Goal: Task Accomplishment & Management: Use online tool/utility

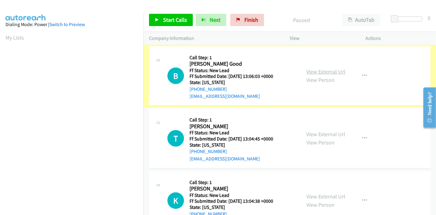
click at [320, 70] on link "View External Url" at bounding box center [325, 71] width 39 height 7
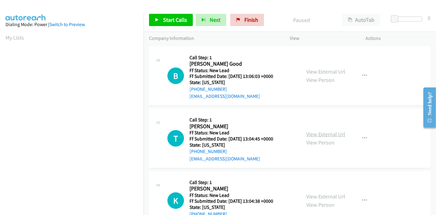
click at [315, 133] on link "View External Url" at bounding box center [325, 134] width 39 height 7
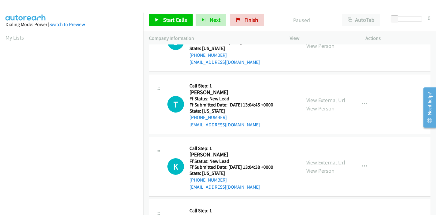
click at [312, 164] on link "View External Url" at bounding box center [325, 162] width 39 height 7
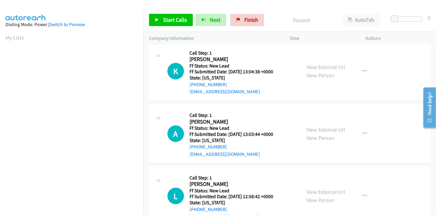
scroll to position [149, 0]
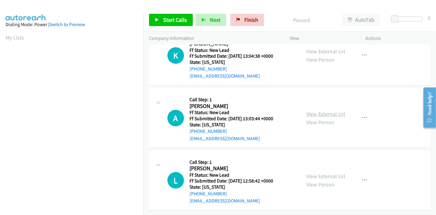
click at [319, 110] on link "View External Url" at bounding box center [325, 113] width 39 height 7
click at [308, 173] on link "View External Url" at bounding box center [325, 176] width 39 height 7
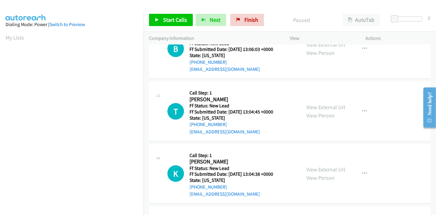
scroll to position [0, 0]
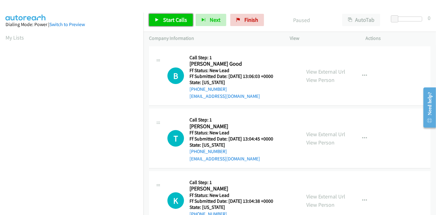
click at [165, 20] on span "Start Calls" at bounding box center [175, 19] width 24 height 7
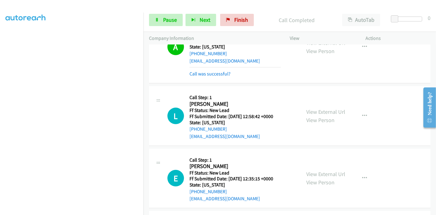
scroll to position [272, 0]
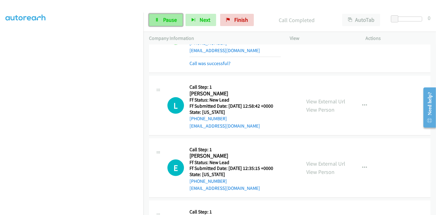
click at [165, 22] on span "Pause" at bounding box center [170, 19] width 14 height 7
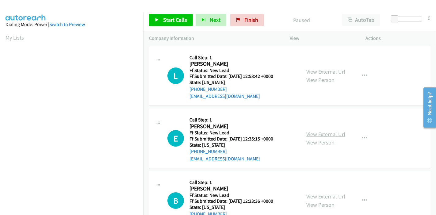
click at [316, 133] on link "View External Url" at bounding box center [325, 134] width 39 height 7
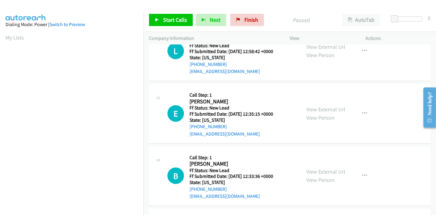
scroll to position [68, 0]
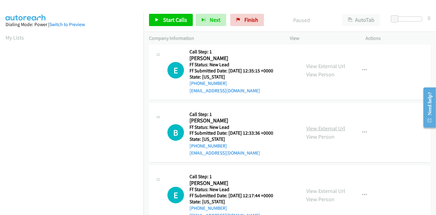
click at [311, 127] on link "View External Url" at bounding box center [325, 128] width 39 height 7
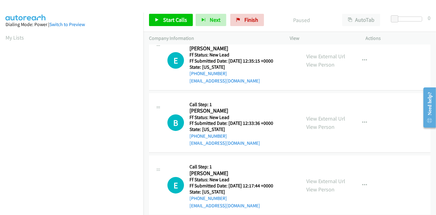
scroll to position [87, 0]
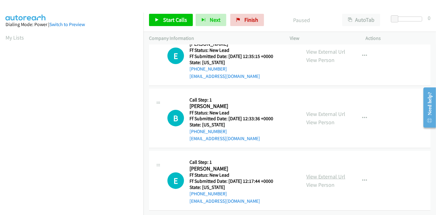
click at [313, 173] on link "View External Url" at bounding box center [325, 176] width 39 height 7
click at [168, 20] on span "Start Calls" at bounding box center [175, 19] width 24 height 7
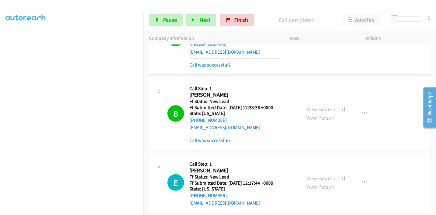
scroll to position [126, 0]
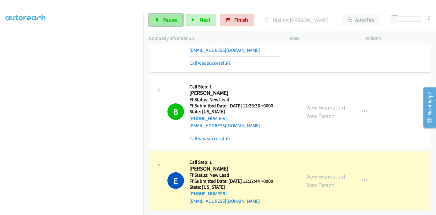
click at [155, 22] on link "Pause" at bounding box center [166, 20] width 34 height 12
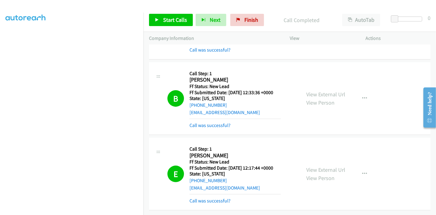
scroll to position [0, 0]
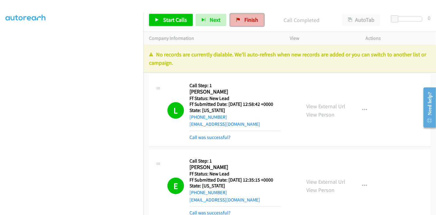
click at [245, 19] on span "Finish" at bounding box center [251, 19] width 14 height 7
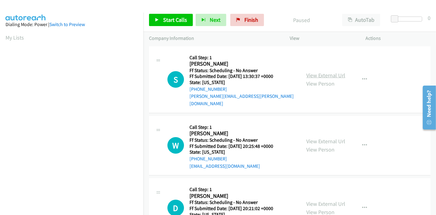
click at [325, 73] on link "View External Url" at bounding box center [325, 75] width 39 height 7
click at [313, 138] on link "View External Url" at bounding box center [325, 141] width 39 height 7
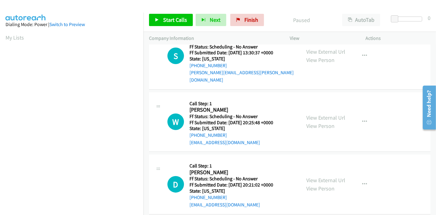
scroll to position [34, 0]
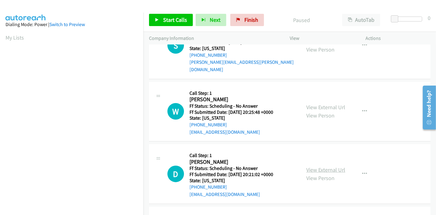
click at [306, 166] on link "View External Url" at bounding box center [325, 169] width 39 height 7
click at [159, 19] on link "Start Calls" at bounding box center [171, 20] width 44 height 12
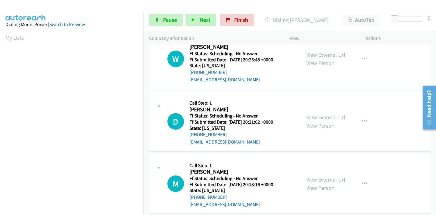
scroll to position [102, 0]
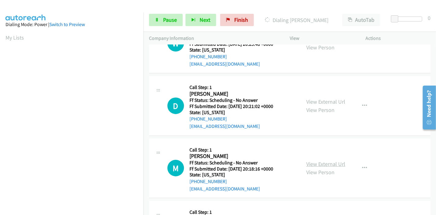
click at [313, 160] on link "View External Url" at bounding box center [325, 163] width 39 height 7
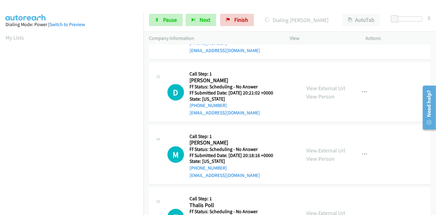
scroll to position [136, 0]
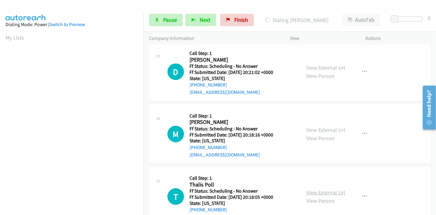
click at [311, 189] on link "View External Url" at bounding box center [325, 192] width 39 height 7
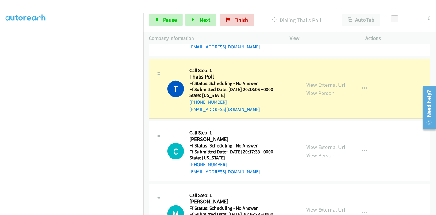
scroll to position [272, 0]
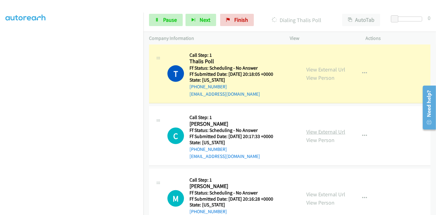
click at [326, 128] on link "View External Url" at bounding box center [325, 131] width 39 height 7
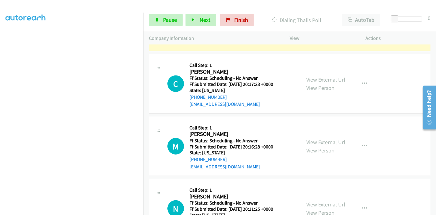
scroll to position [340, 0]
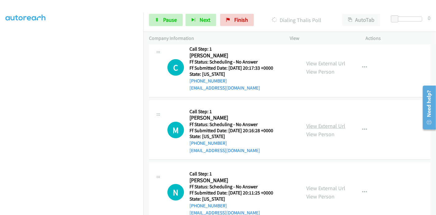
click at [319, 122] on link "View External Url" at bounding box center [325, 125] width 39 height 7
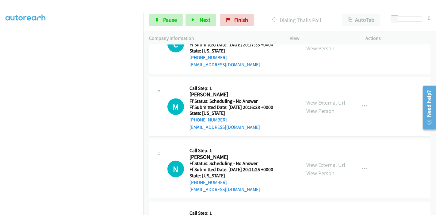
scroll to position [374, 0]
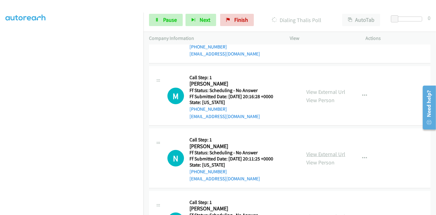
click at [319, 150] on link "View External Url" at bounding box center [325, 153] width 39 height 7
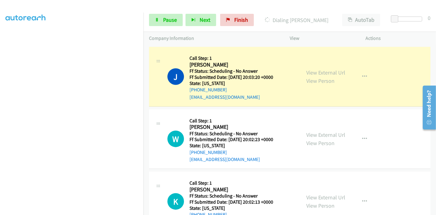
scroll to position [477, 0]
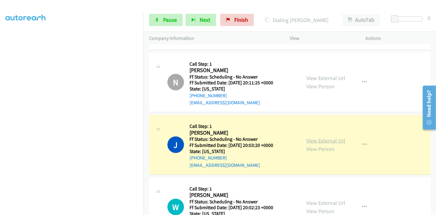
click at [323, 137] on link "View External Url" at bounding box center [325, 140] width 39 height 7
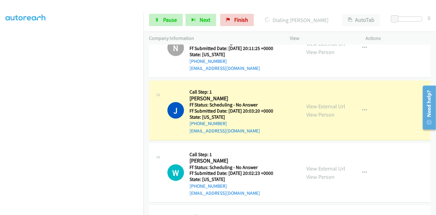
scroll to position [579, 0]
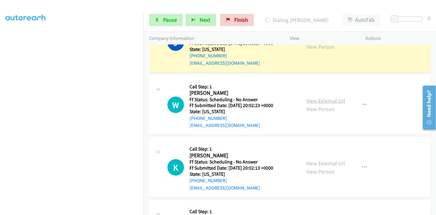
click at [318, 97] on link "View External Url" at bounding box center [325, 100] width 39 height 7
click at [313, 160] on link "View External Url" at bounding box center [325, 163] width 39 height 7
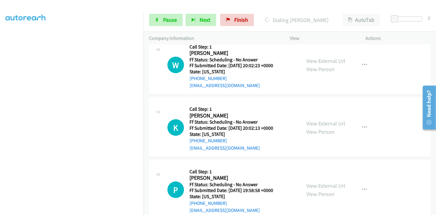
scroll to position [647, 0]
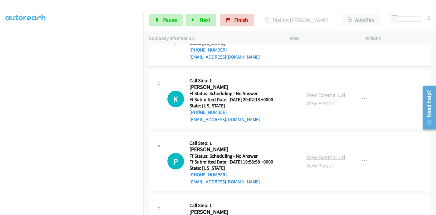
click at [312, 154] on link "View External Url" at bounding box center [325, 157] width 39 height 7
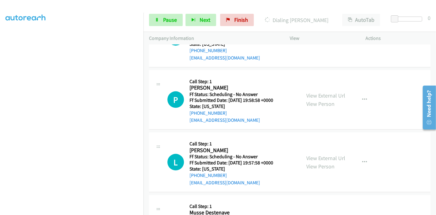
scroll to position [715, 0]
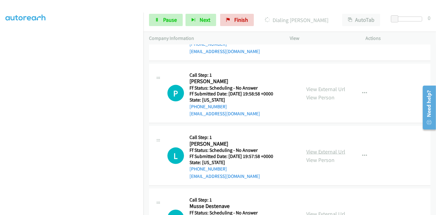
click at [322, 148] on link "View External Url" at bounding box center [325, 151] width 39 height 7
click at [318, 210] on link "View External Url" at bounding box center [325, 213] width 39 height 7
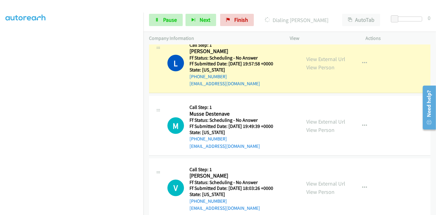
scroll to position [870, 0]
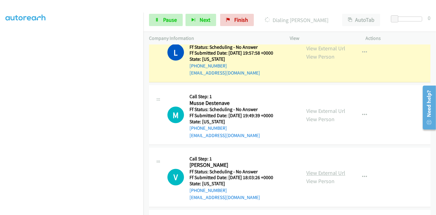
click at [309, 169] on link "View External Url" at bounding box center [325, 172] width 39 height 7
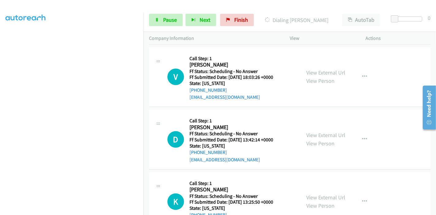
scroll to position [973, 0]
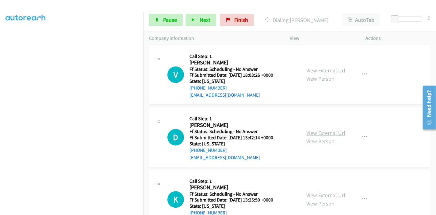
click at [317, 130] on link "View External Url" at bounding box center [325, 133] width 39 height 7
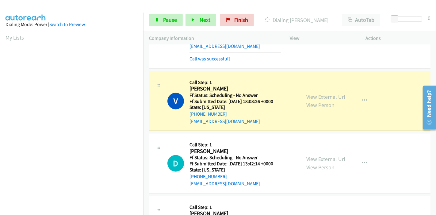
scroll to position [129, 0]
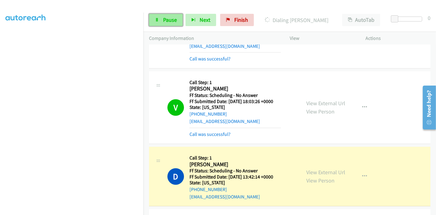
click at [166, 21] on span "Pause" at bounding box center [170, 19] width 14 height 7
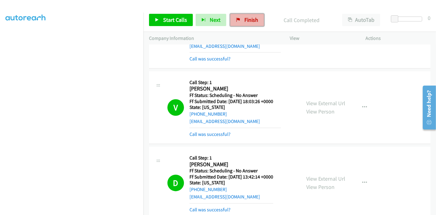
click at [244, 20] on span "Finish" at bounding box center [251, 19] width 14 height 7
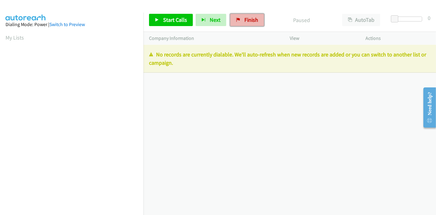
click at [238, 18] on icon at bounding box center [238, 20] width 4 height 4
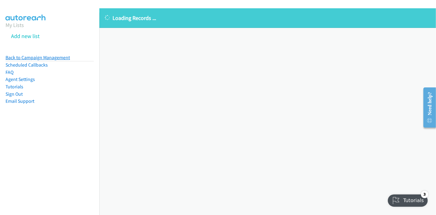
click at [37, 60] on link "Back to Campaign Management" at bounding box center [38, 58] width 64 height 6
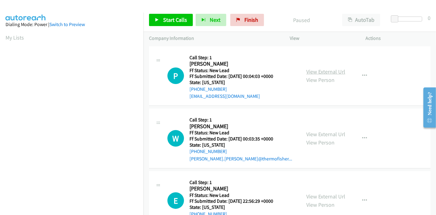
click at [320, 74] on link "View External Url" at bounding box center [325, 71] width 39 height 7
click at [316, 131] on link "View External Url" at bounding box center [325, 134] width 39 height 7
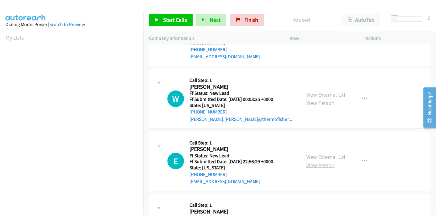
scroll to position [68, 0]
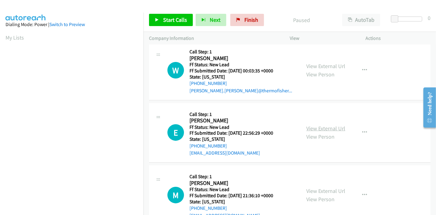
click at [314, 129] on link "View External Url" at bounding box center [325, 128] width 39 height 7
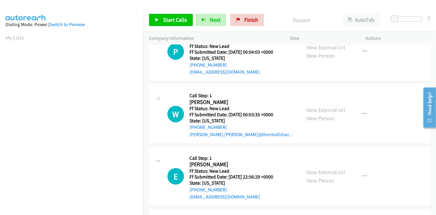
scroll to position [102, 0]
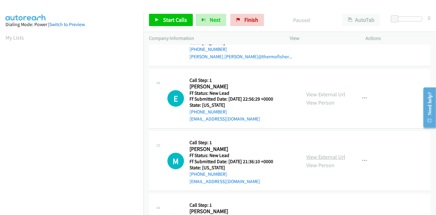
click at [309, 155] on link "View External Url" at bounding box center [325, 156] width 39 height 7
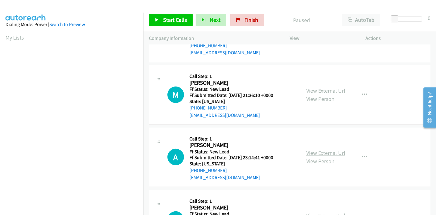
scroll to position [170, 0]
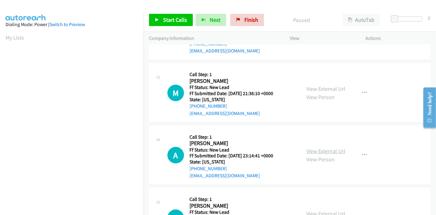
click at [309, 150] on link "View External Url" at bounding box center [325, 150] width 39 height 7
click at [167, 17] on span "Start Calls" at bounding box center [175, 19] width 24 height 7
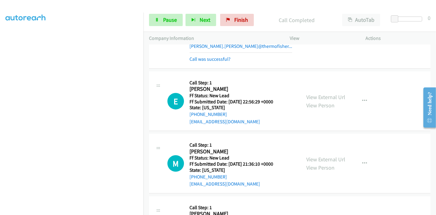
scroll to position [136, 0]
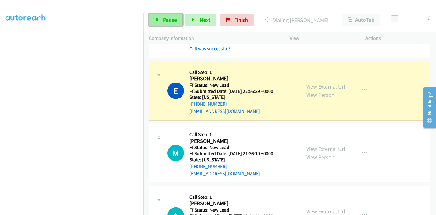
click at [172, 20] on span "Pause" at bounding box center [170, 19] width 14 height 7
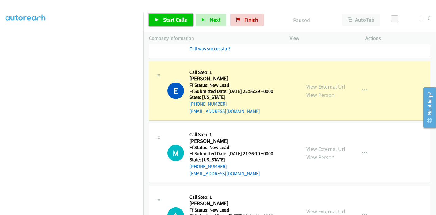
click at [172, 20] on span "Start Calls" at bounding box center [175, 19] width 24 height 7
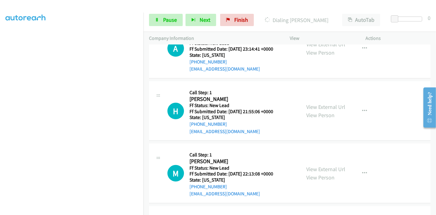
scroll to position [340, 0]
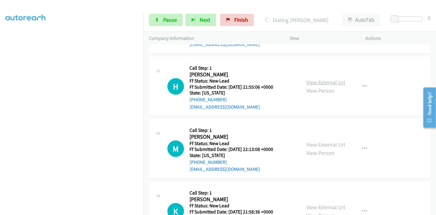
click at [312, 82] on link "View External Url" at bounding box center [325, 82] width 39 height 7
click at [307, 142] on link "View External Url" at bounding box center [325, 144] width 39 height 7
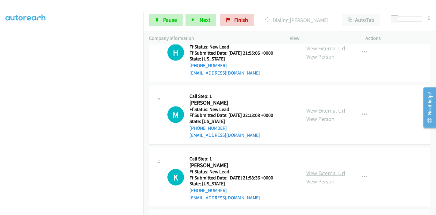
click at [315, 173] on link "View External Url" at bounding box center [325, 172] width 39 height 7
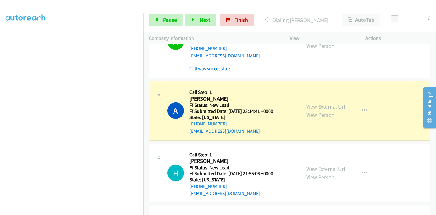
scroll to position [306, 0]
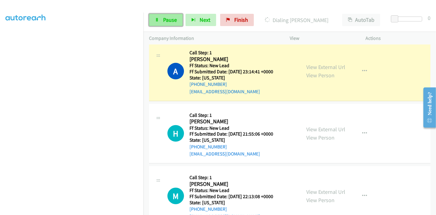
click at [166, 20] on span "Pause" at bounding box center [170, 19] width 14 height 7
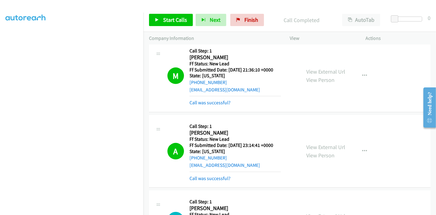
scroll to position [272, 0]
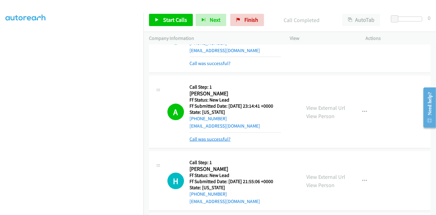
click at [203, 138] on link "Call was successful?" at bounding box center [209, 139] width 41 height 6
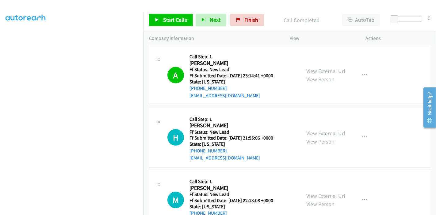
scroll to position [340, 0]
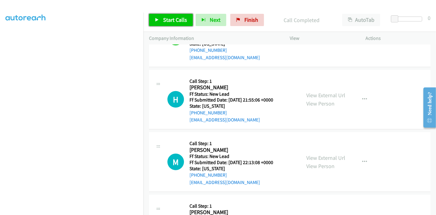
click at [160, 20] on link "Start Calls" at bounding box center [171, 20] width 44 height 12
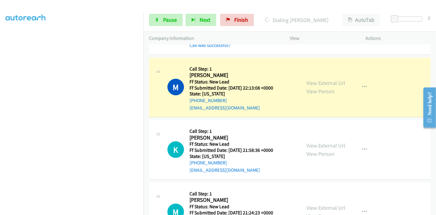
scroll to position [394, 0]
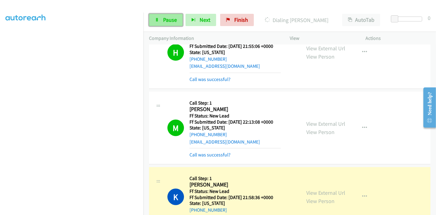
click at [163, 20] on span "Pause" at bounding box center [170, 19] width 14 height 7
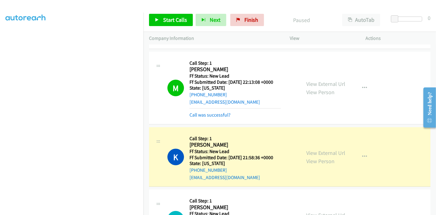
scroll to position [462, 0]
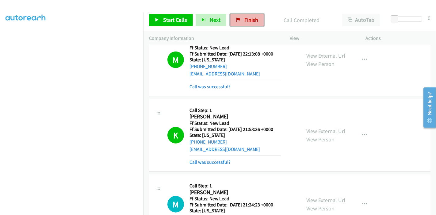
click at [244, 23] on span "Finish" at bounding box center [251, 19] width 14 height 7
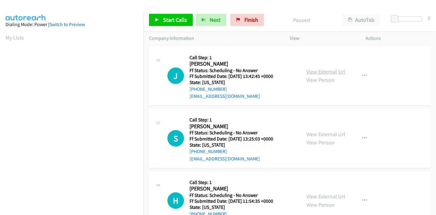
click at [312, 70] on link "View External Url" at bounding box center [325, 71] width 39 height 7
click at [318, 132] on link "View External Url" at bounding box center [325, 134] width 39 height 7
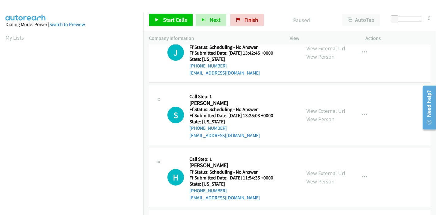
scroll to position [34, 0]
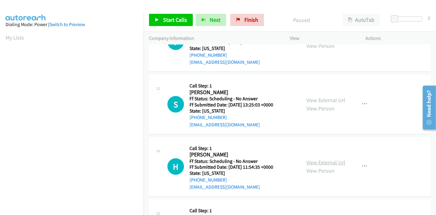
click at [310, 161] on link "View External Url" at bounding box center [325, 162] width 39 height 7
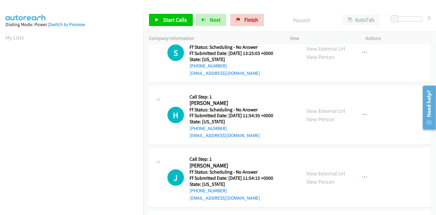
scroll to position [102, 0]
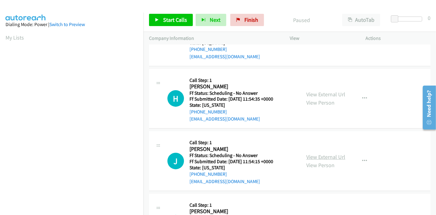
click at [313, 158] on link "View External Url" at bounding box center [325, 156] width 39 height 7
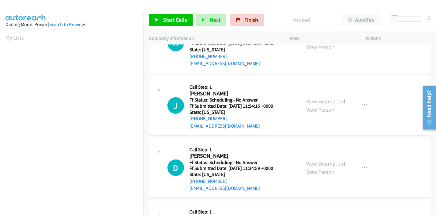
scroll to position [170, 0]
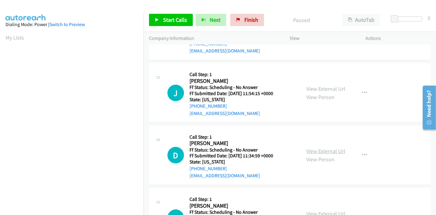
click at [317, 149] on link "View External Url" at bounding box center [325, 150] width 39 height 7
click at [165, 17] on span "Start Calls" at bounding box center [175, 19] width 24 height 7
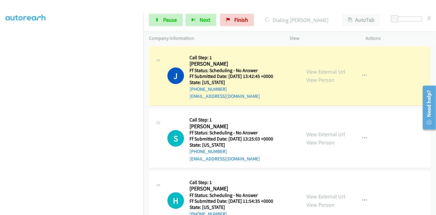
scroll to position [129, 0]
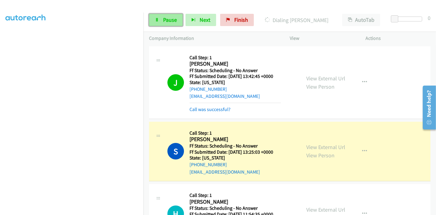
click at [169, 22] on span "Pause" at bounding box center [170, 19] width 14 height 7
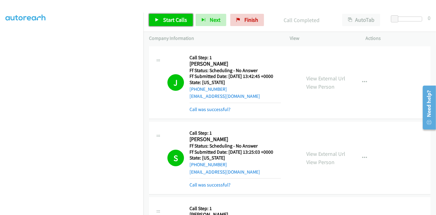
click at [158, 16] on link "Start Calls" at bounding box center [171, 20] width 44 height 12
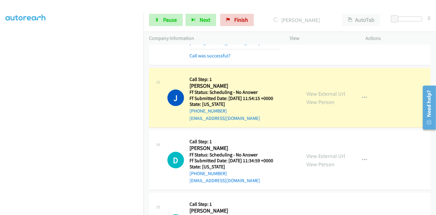
scroll to position [238, 0]
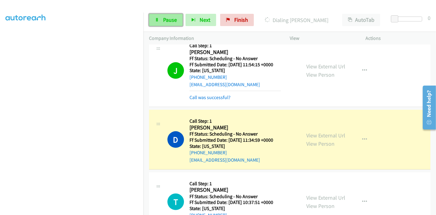
click at [163, 17] on span "Pause" at bounding box center [170, 19] width 14 height 7
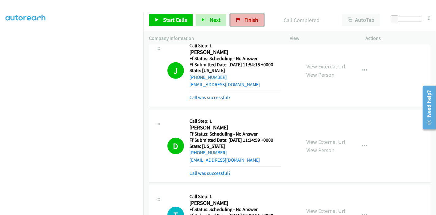
click at [245, 18] on span "Finish" at bounding box center [251, 19] width 14 height 7
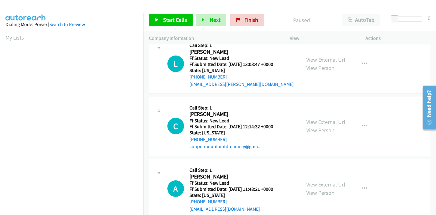
scroll to position [13, 0]
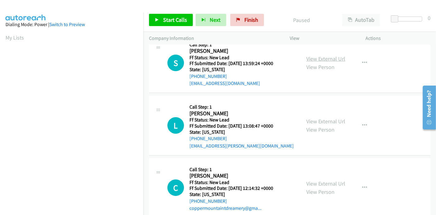
click at [308, 61] on link "View External Url" at bounding box center [325, 58] width 39 height 7
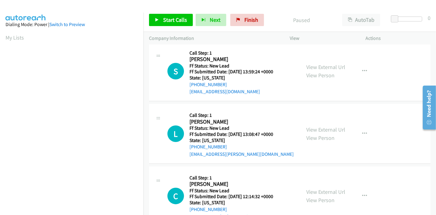
scroll to position [0, 0]
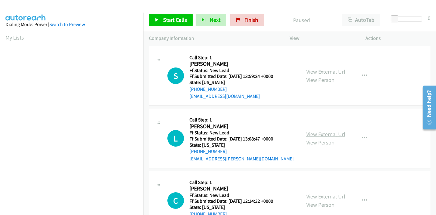
click at [319, 134] on link "View External Url" at bounding box center [325, 134] width 39 height 7
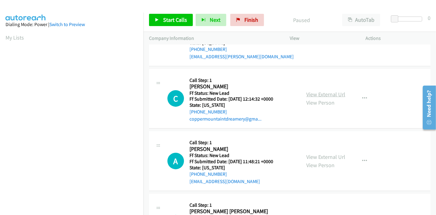
click at [322, 94] on link "View External Url" at bounding box center [325, 94] width 39 height 7
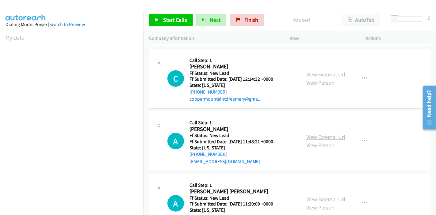
scroll to position [136, 0]
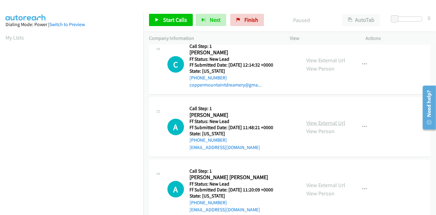
click at [313, 120] on link "View External Url" at bounding box center [325, 122] width 39 height 7
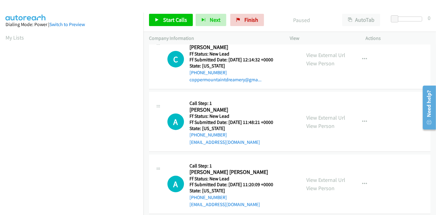
scroll to position [149, 0]
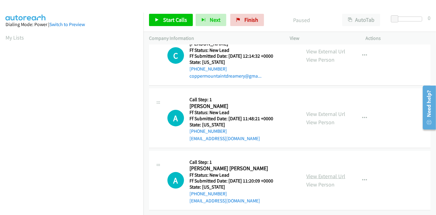
click at [311, 173] on link "View External Url" at bounding box center [325, 176] width 39 height 7
click at [164, 19] on span "Start Calls" at bounding box center [175, 19] width 24 height 7
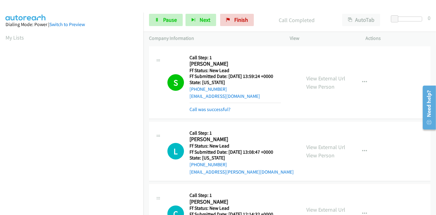
scroll to position [129, 0]
click at [169, 20] on span "Pause" at bounding box center [170, 19] width 14 height 7
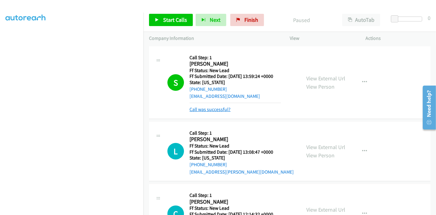
click at [215, 108] on link "Call was successful?" at bounding box center [209, 109] width 41 height 6
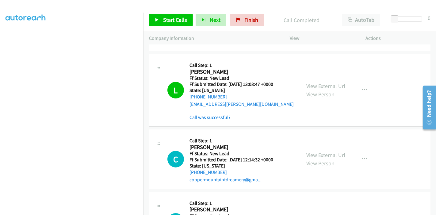
scroll to position [102, 0]
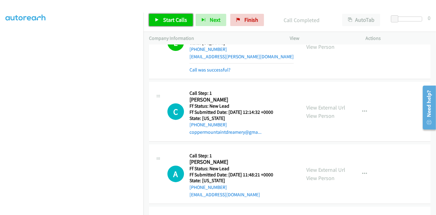
click at [161, 25] on link "Start Calls" at bounding box center [171, 20] width 44 height 12
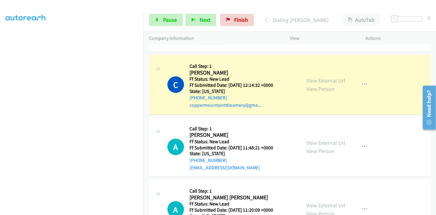
scroll to position [162, 0]
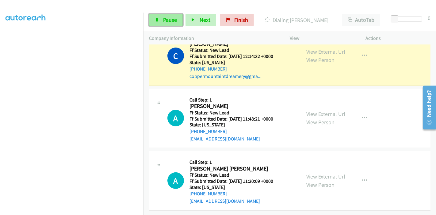
click at [158, 22] on link "Pause" at bounding box center [166, 20] width 34 height 12
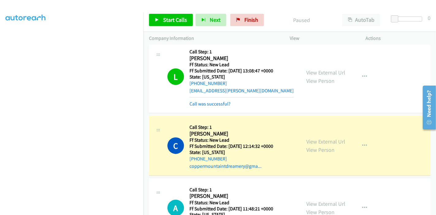
scroll to position [75, 0]
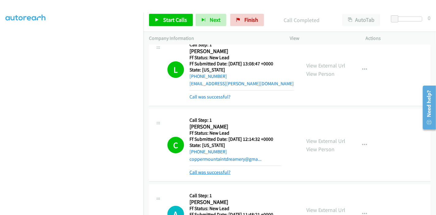
click at [214, 174] on link "Call was successful?" at bounding box center [209, 172] width 41 height 6
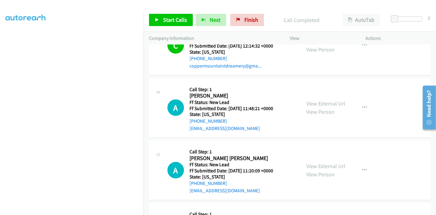
scroll to position [179, 0]
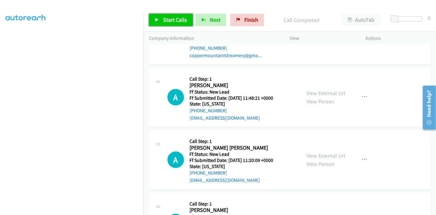
click at [170, 24] on link "Start Calls" at bounding box center [171, 20] width 44 height 12
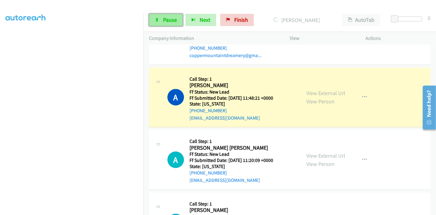
click at [155, 23] on link "Pause" at bounding box center [166, 20] width 34 height 12
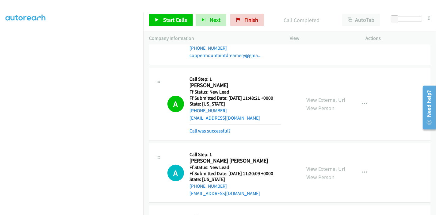
click at [196, 131] on link "Call was successful?" at bounding box center [209, 131] width 41 height 6
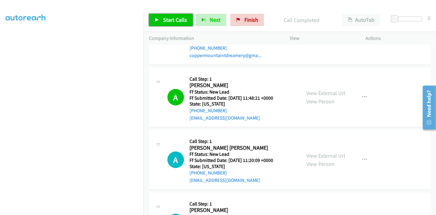
click at [165, 14] on link "Start Calls" at bounding box center [171, 20] width 44 height 12
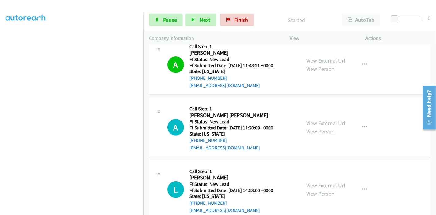
scroll to position [247, 0]
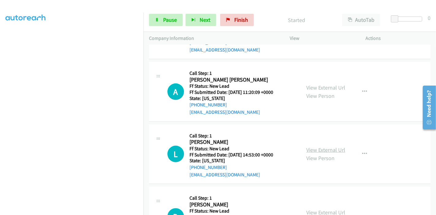
click at [311, 149] on link "View External Url" at bounding box center [325, 149] width 39 height 7
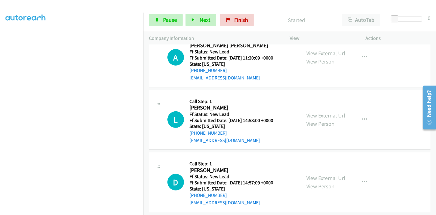
scroll to position [315, 0]
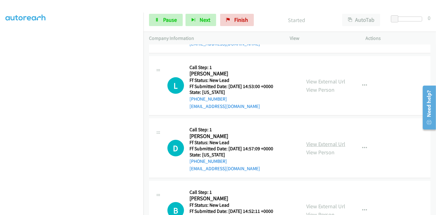
click at [321, 143] on link "View External Url" at bounding box center [325, 143] width 39 height 7
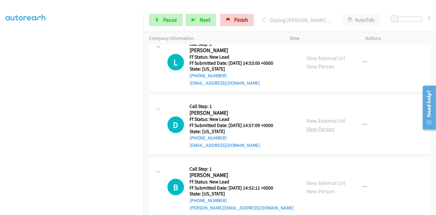
scroll to position [349, 0]
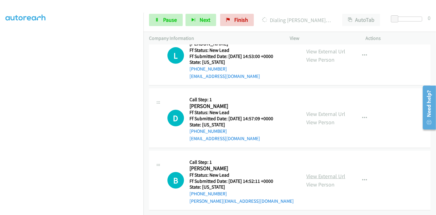
click at [313, 173] on link "View External Url" at bounding box center [325, 176] width 39 height 7
click at [163, 18] on span "Pause" at bounding box center [170, 19] width 14 height 7
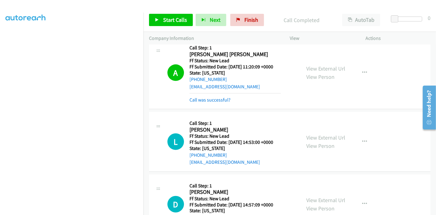
scroll to position [93, 0]
click at [223, 99] on link "Call was successful?" at bounding box center [209, 100] width 41 height 6
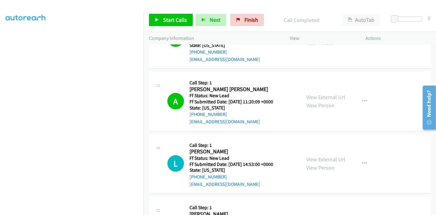
scroll to position [179, 0]
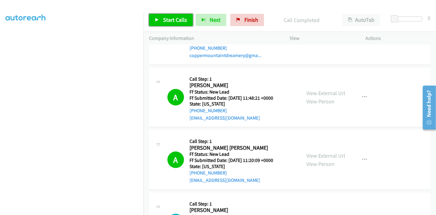
click at [172, 25] on link "Start Calls" at bounding box center [171, 20] width 44 height 12
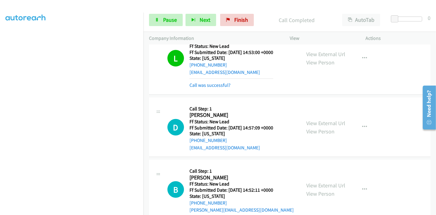
scroll to position [355, 0]
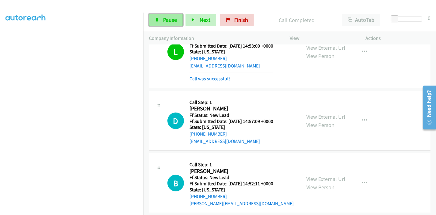
click at [165, 17] on span "Pause" at bounding box center [170, 19] width 14 height 7
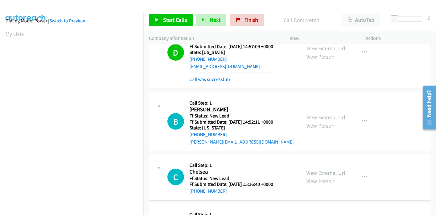
scroll to position [0, 0]
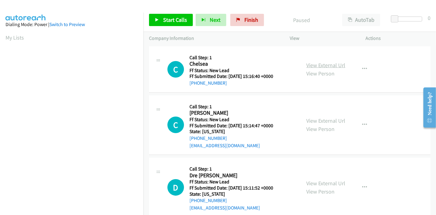
click at [322, 65] on link "View External Url" at bounding box center [325, 65] width 39 height 7
click at [309, 117] on link "View External Url" at bounding box center [325, 120] width 39 height 7
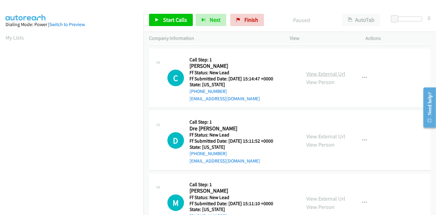
scroll to position [68, 0]
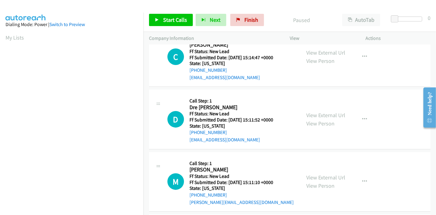
click at [302, 116] on div "View External Url View Person View External Url Email Schedule/Manage Callback …" at bounding box center [342, 119] width 82 height 48
click at [307, 115] on link "View External Url" at bounding box center [325, 115] width 39 height 7
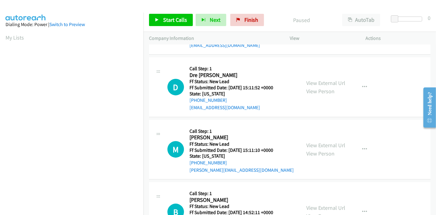
scroll to position [136, 0]
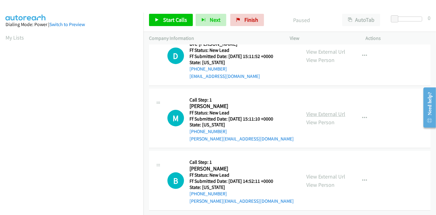
click at [320, 110] on link "View External Url" at bounding box center [325, 113] width 39 height 7
click at [169, 19] on span "Start Calls" at bounding box center [175, 19] width 24 height 7
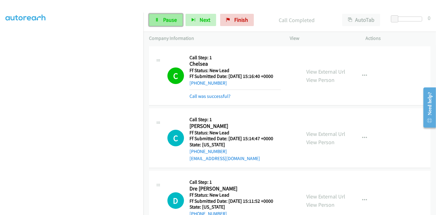
scroll to position [0, 0]
click at [161, 18] on link "Pause" at bounding box center [166, 20] width 34 height 12
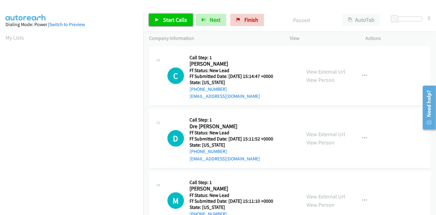
click at [165, 19] on span "Start Calls" at bounding box center [175, 19] width 24 height 7
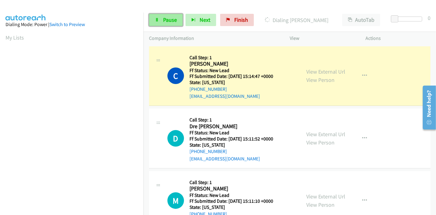
click at [161, 18] on link "Pause" at bounding box center [166, 20] width 34 height 12
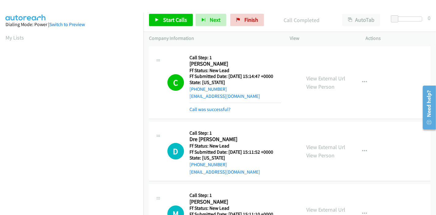
scroll to position [68, 0]
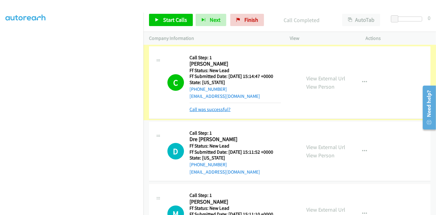
click at [224, 110] on link "Call was successful?" at bounding box center [209, 109] width 41 height 6
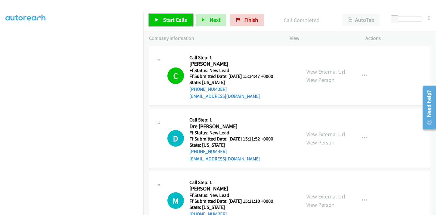
click at [162, 18] on link "Start Calls" at bounding box center [171, 20] width 44 height 12
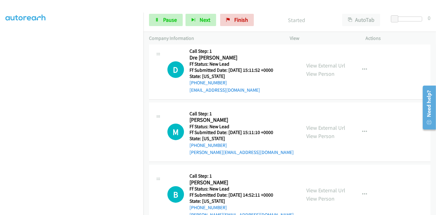
scroll to position [53, 0]
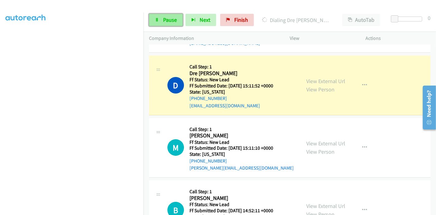
click at [163, 21] on span "Pause" at bounding box center [170, 19] width 14 height 7
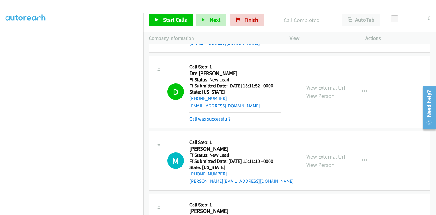
scroll to position [129, 0]
click at [218, 119] on link "Call was successful?" at bounding box center [209, 119] width 41 height 6
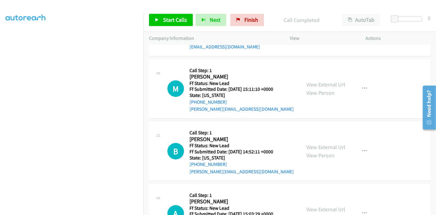
scroll to position [121, 0]
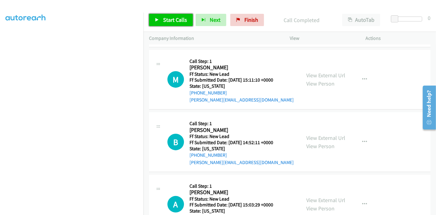
click at [160, 21] on link "Start Calls" at bounding box center [171, 20] width 44 height 12
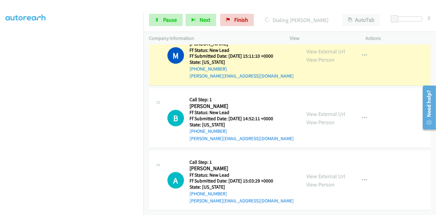
scroll to position [149, 0]
click at [316, 173] on link "View External Url" at bounding box center [325, 176] width 39 height 7
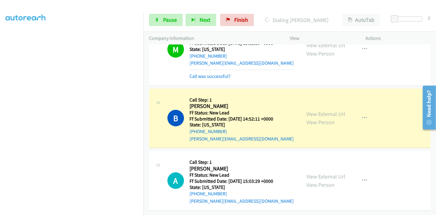
scroll to position [162, 0]
click at [166, 22] on span "Pause" at bounding box center [170, 19] width 14 height 7
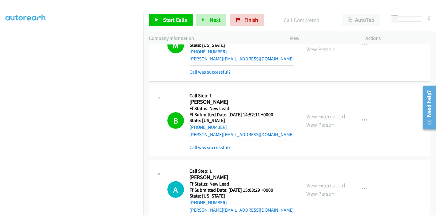
scroll to position [61, 0]
click at [216, 148] on link "Call was successful?" at bounding box center [209, 147] width 41 height 6
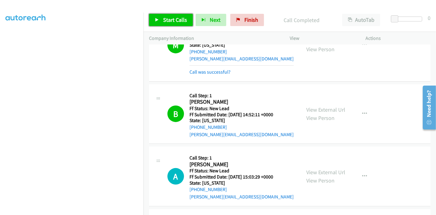
click at [168, 24] on link "Start Calls" at bounding box center [171, 20] width 44 height 12
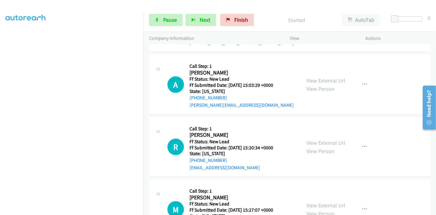
scroll to position [264, 0]
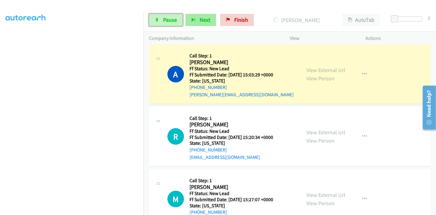
drag, startPoint x: 167, startPoint y: 16, endPoint x: 199, endPoint y: 14, distance: 31.9
click at [167, 16] on span "Pause" at bounding box center [170, 19] width 14 height 7
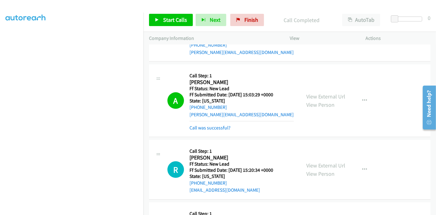
scroll to position [247, 0]
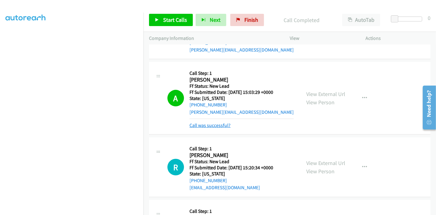
click at [225, 123] on link "Call was successful?" at bounding box center [209, 125] width 41 height 6
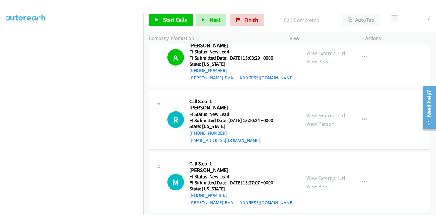
scroll to position [281, 0]
click at [315, 117] on link "View External Url" at bounding box center [325, 115] width 39 height 7
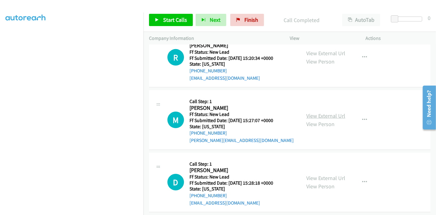
scroll to position [349, 0]
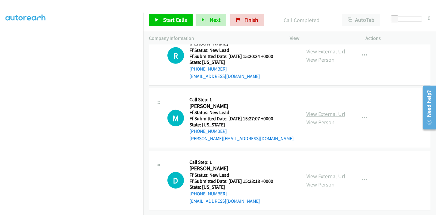
click at [313, 110] on link "View External Url" at bounding box center [325, 113] width 39 height 7
click at [317, 173] on link "View External Url" at bounding box center [325, 176] width 39 height 7
click at [165, 20] on span "Start Calls" at bounding box center [175, 19] width 24 height 7
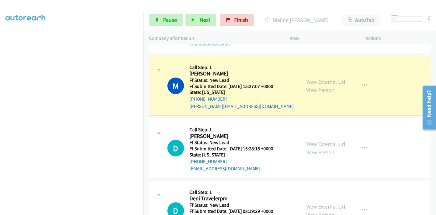
scroll to position [424, 0]
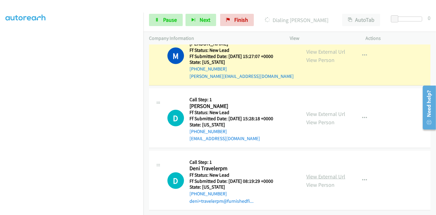
click at [309, 173] on link "View External Url" at bounding box center [325, 176] width 39 height 7
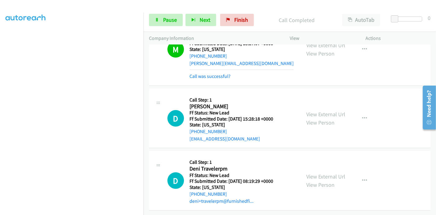
scroll to position [437, 0]
click at [168, 19] on span "Pause" at bounding box center [170, 19] width 14 height 7
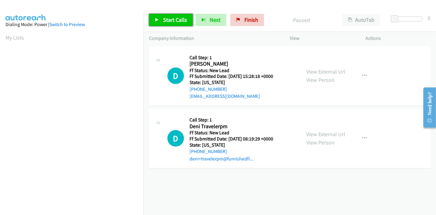
click at [170, 21] on span "Start Calls" at bounding box center [175, 19] width 24 height 7
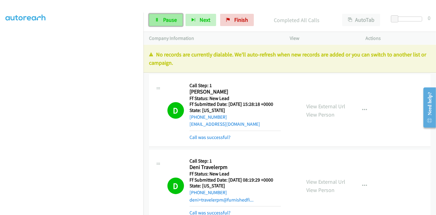
drag, startPoint x: 163, startPoint y: 21, endPoint x: 166, endPoint y: 20, distance: 3.1
click at [163, 20] on span "Pause" at bounding box center [170, 19] width 14 height 7
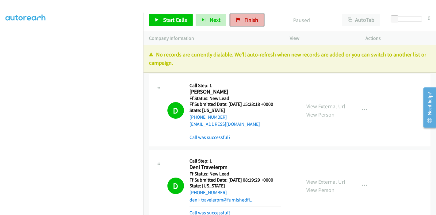
click at [232, 23] on link "Finish" at bounding box center [247, 20] width 34 height 12
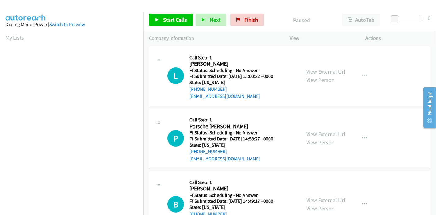
click at [314, 71] on link "View External Url" at bounding box center [325, 71] width 39 height 7
click at [330, 72] on link "View External Url" at bounding box center [325, 71] width 39 height 7
click at [328, 70] on link "View External Url" at bounding box center [325, 71] width 39 height 7
click at [330, 131] on link "View External Url" at bounding box center [325, 134] width 39 height 7
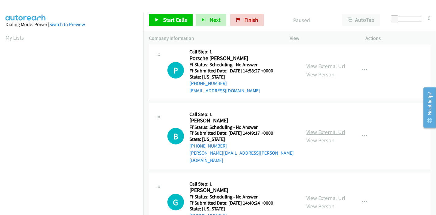
click at [328, 130] on link "View External Url" at bounding box center [325, 131] width 39 height 7
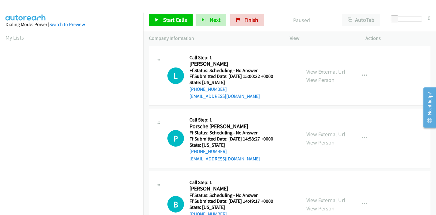
scroll to position [102, 0]
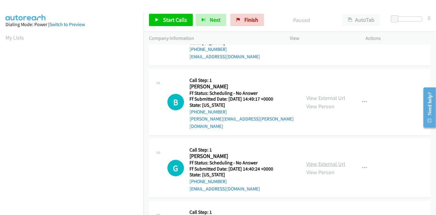
click at [307, 160] on link "View External Url" at bounding box center [325, 163] width 39 height 7
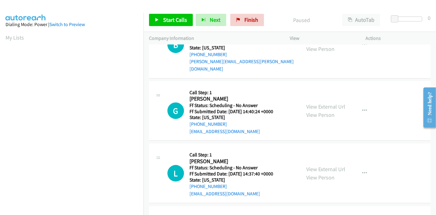
scroll to position [170, 0]
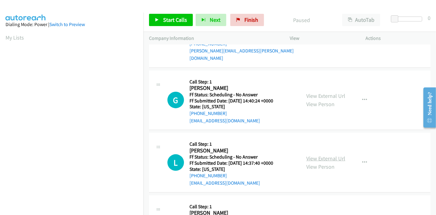
click at [319, 155] on link "View External Url" at bounding box center [325, 158] width 39 height 7
click at [172, 15] on link "Start Calls" at bounding box center [171, 20] width 44 height 12
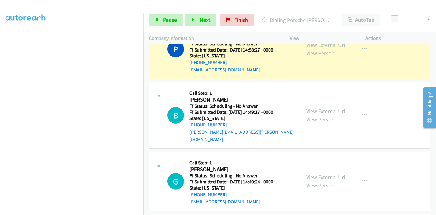
scroll to position [115, 0]
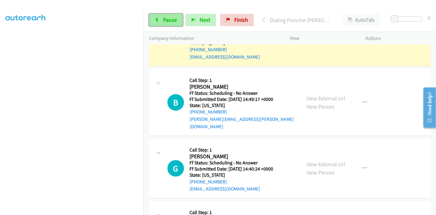
click at [173, 17] on span "Pause" at bounding box center [170, 19] width 14 height 7
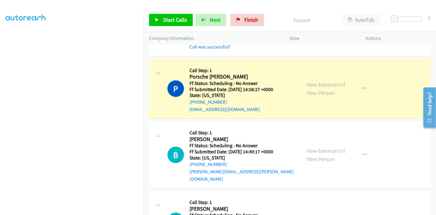
scroll to position [47, 0]
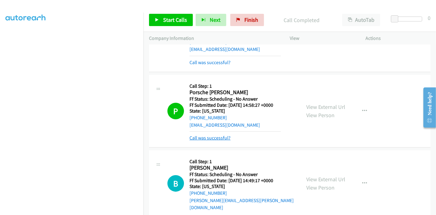
click at [213, 138] on link "Call was successful?" at bounding box center [209, 138] width 41 height 6
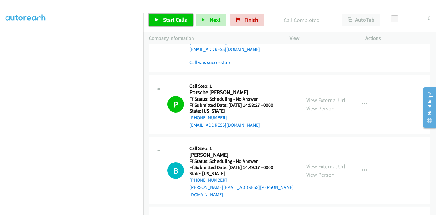
click at [173, 21] on span "Start Calls" at bounding box center [175, 19] width 24 height 7
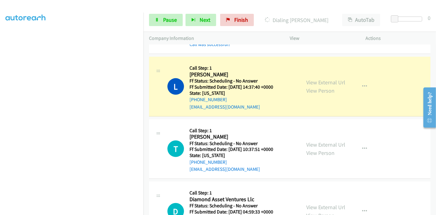
scroll to position [319, 0]
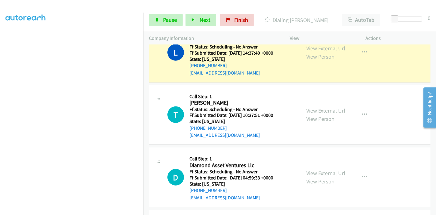
click at [325, 107] on link "View External Url" at bounding box center [325, 110] width 39 height 7
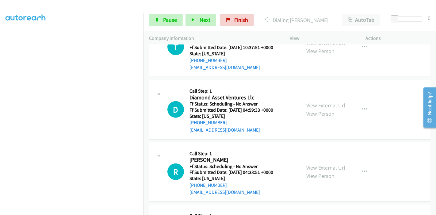
scroll to position [387, 0]
click at [312, 101] on link "View External Url" at bounding box center [325, 104] width 39 height 7
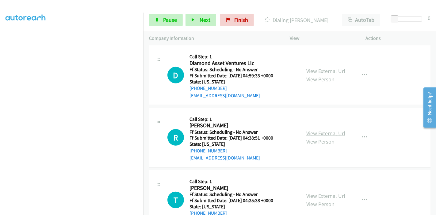
click at [307, 130] on link "View External Url" at bounding box center [325, 133] width 39 height 7
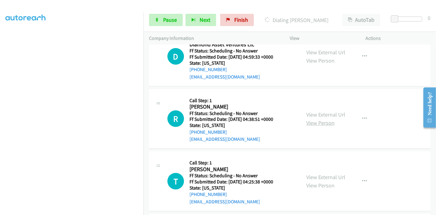
scroll to position [455, 0]
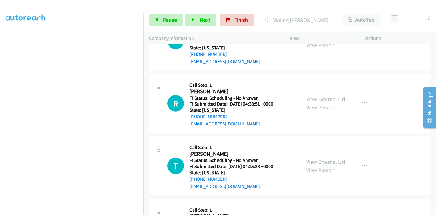
click at [313, 158] on link "View External Url" at bounding box center [325, 161] width 39 height 7
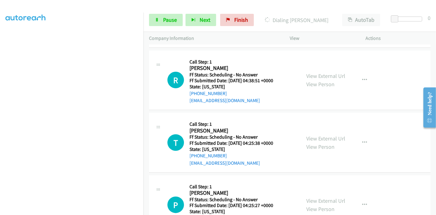
scroll to position [489, 0]
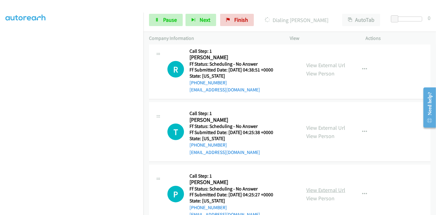
click at [313, 186] on link "View External Url" at bounding box center [325, 189] width 39 height 7
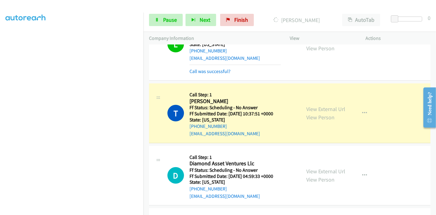
scroll to position [366, 0]
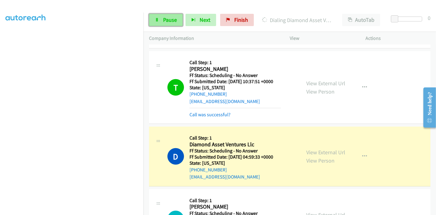
click at [169, 18] on span "Pause" at bounding box center [170, 19] width 14 height 7
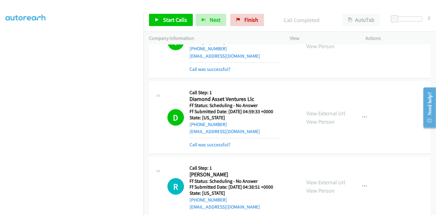
scroll to position [434, 0]
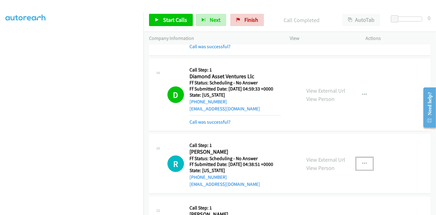
click at [361, 158] on button "button" at bounding box center [364, 164] width 17 height 12
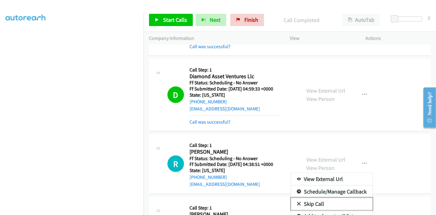
click at [300, 198] on link "Skip Call" at bounding box center [332, 204] width 82 height 12
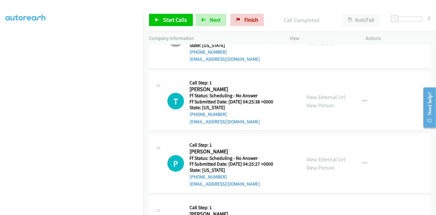
scroll to position [571, 0]
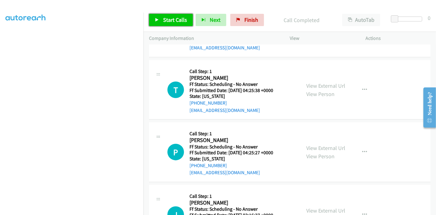
click at [167, 19] on span "Start Calls" at bounding box center [175, 19] width 24 height 7
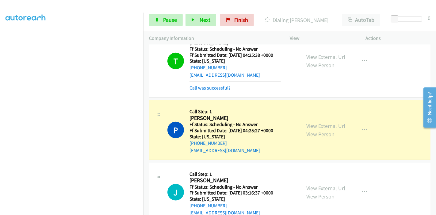
scroll to position [645, 0]
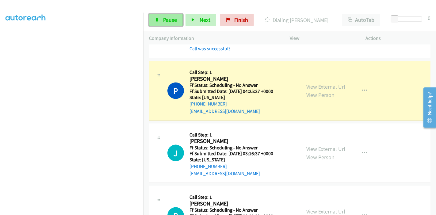
click at [164, 18] on span "Pause" at bounding box center [170, 19] width 14 height 7
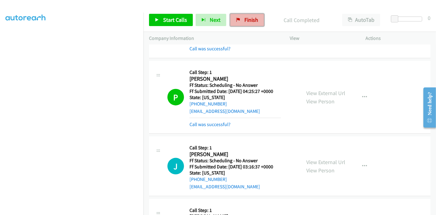
click at [237, 22] on link "Finish" at bounding box center [247, 20] width 34 height 12
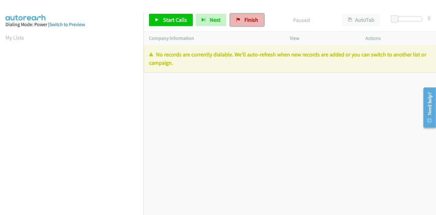
click at [241, 24] on link "Finish" at bounding box center [247, 20] width 34 height 12
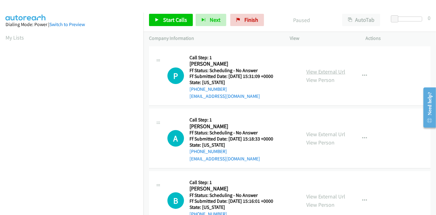
click at [325, 71] on link "View External Url" at bounding box center [325, 71] width 39 height 7
click at [319, 133] on link "View External Url" at bounding box center [325, 134] width 39 height 7
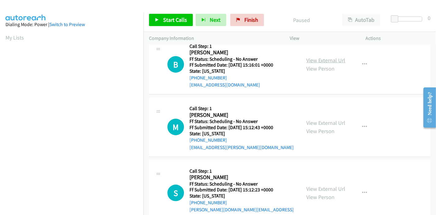
click at [324, 62] on link "View External Url" at bounding box center [325, 60] width 39 height 7
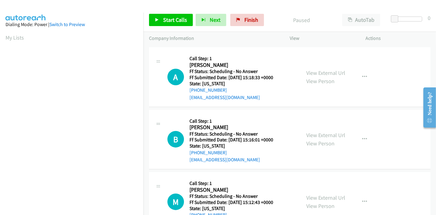
scroll to position [0, 0]
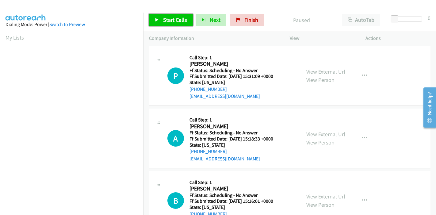
click at [168, 23] on span "Start Calls" at bounding box center [175, 19] width 24 height 7
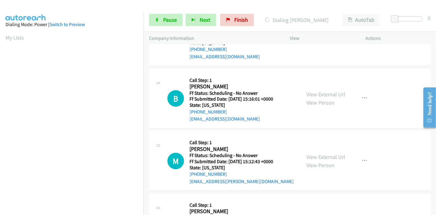
scroll to position [136, 0]
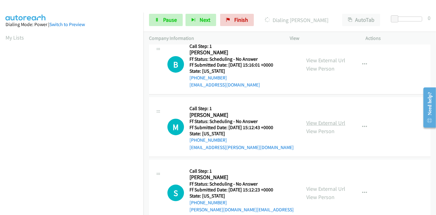
click at [320, 123] on link "View External Url" at bounding box center [325, 122] width 39 height 7
click at [316, 185] on link "View External Url" at bounding box center [325, 188] width 39 height 7
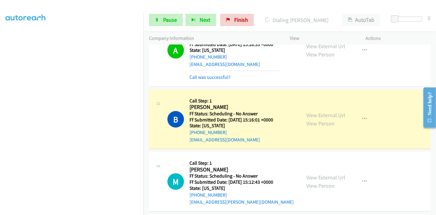
scroll to position [108, 0]
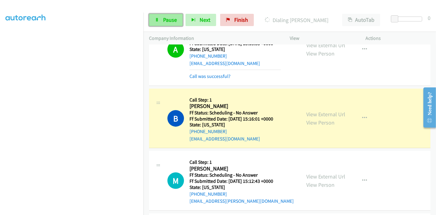
click at [166, 17] on span "Pause" at bounding box center [170, 19] width 14 height 7
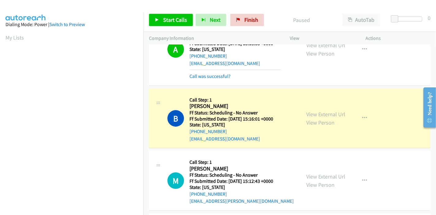
scroll to position [129, 0]
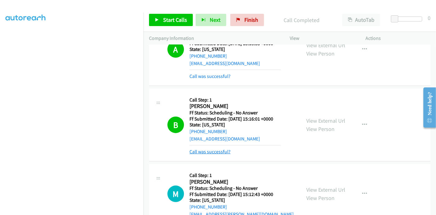
click at [215, 150] on link "Call was successful?" at bounding box center [209, 152] width 41 height 6
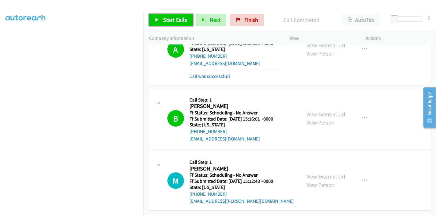
click at [159, 19] on link "Start Calls" at bounding box center [171, 20] width 44 height 12
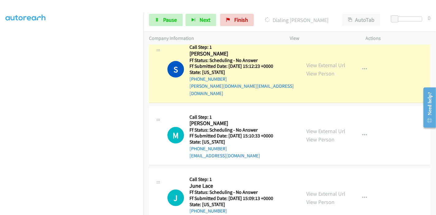
scroll to position [313, 0]
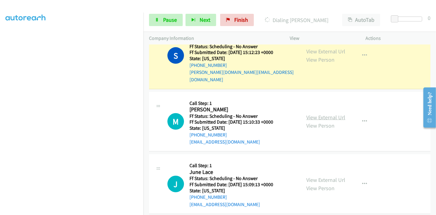
click at [313, 114] on link "View External Url" at bounding box center [325, 117] width 39 height 7
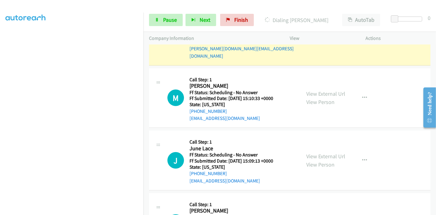
scroll to position [347, 0]
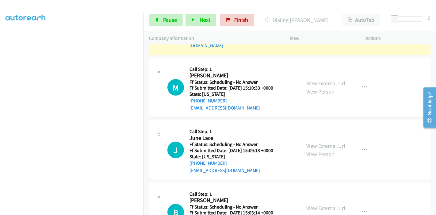
click at [310, 142] on div "View External Url View Person" at bounding box center [325, 150] width 39 height 17
click at [312, 142] on link "View External Url" at bounding box center [325, 145] width 39 height 7
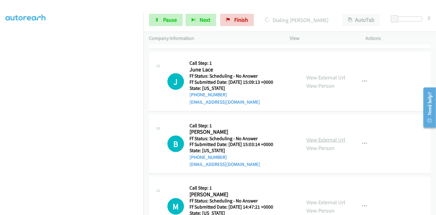
click at [308, 136] on link "View External Url" at bounding box center [325, 139] width 39 height 7
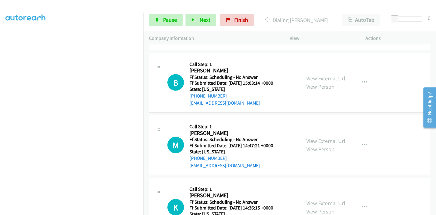
scroll to position [483, 0]
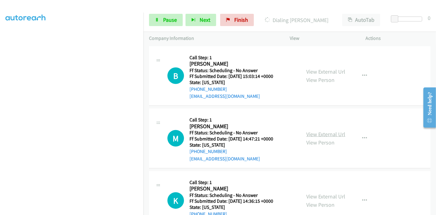
click at [317, 131] on link "View External Url" at bounding box center [325, 134] width 39 height 7
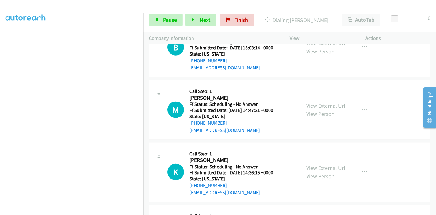
scroll to position [551, 0]
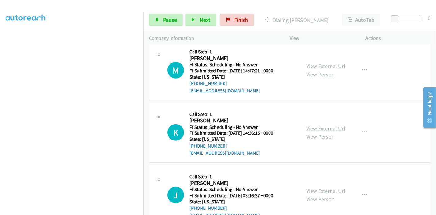
click at [308, 125] on link "View External Url" at bounding box center [325, 128] width 39 height 7
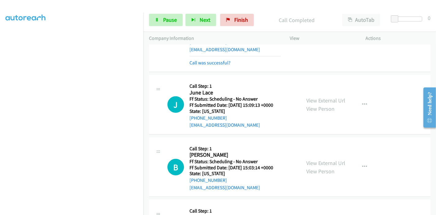
scroll to position [428, 0]
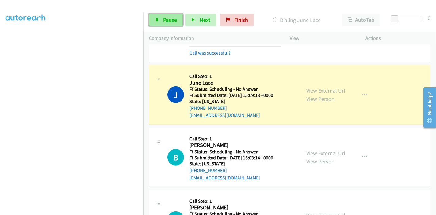
click at [158, 17] on link "Pause" at bounding box center [166, 20] width 34 height 12
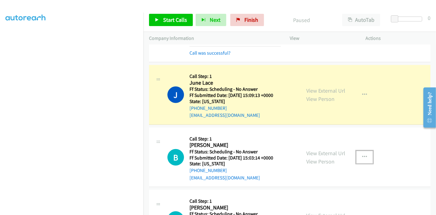
click at [356, 151] on button "button" at bounding box center [364, 157] width 17 height 12
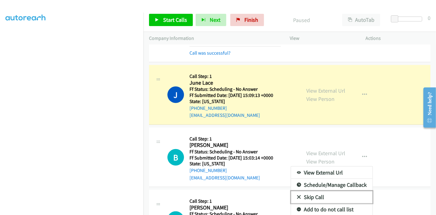
click at [311, 191] on link "Skip Call" at bounding box center [332, 197] width 82 height 12
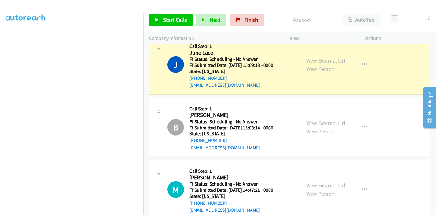
scroll to position [496, 0]
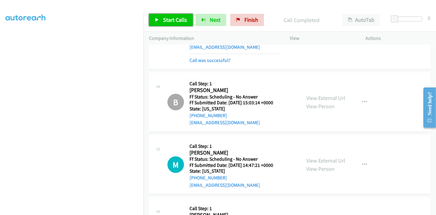
click at [160, 21] on link "Start Calls" at bounding box center [171, 20] width 44 height 12
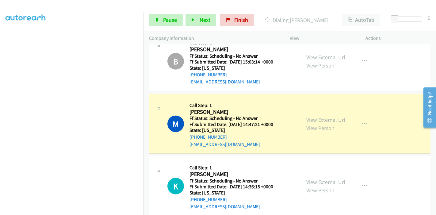
scroll to position [530, 0]
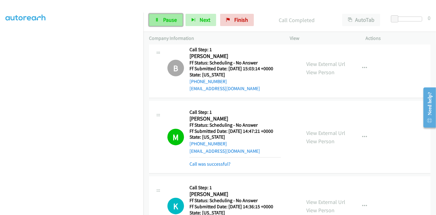
click at [163, 18] on span "Pause" at bounding box center [170, 19] width 14 height 7
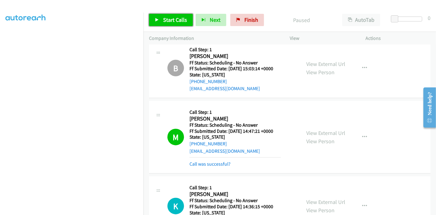
click at [169, 18] on span "Start Calls" at bounding box center [175, 19] width 24 height 7
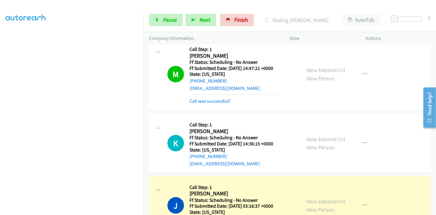
scroll to position [632, 0]
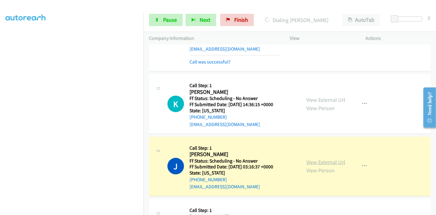
click at [325, 158] on link "View External Url" at bounding box center [325, 161] width 39 height 7
click at [168, 19] on span "Pause" at bounding box center [170, 19] width 14 height 7
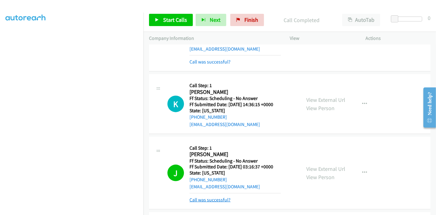
click at [226, 197] on link "Call was successful?" at bounding box center [209, 200] width 41 height 6
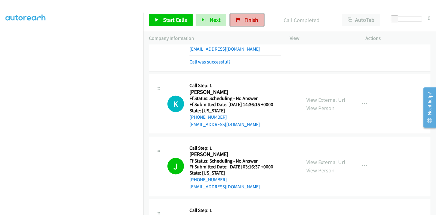
click at [242, 14] on link "Finish" at bounding box center [247, 20] width 34 height 12
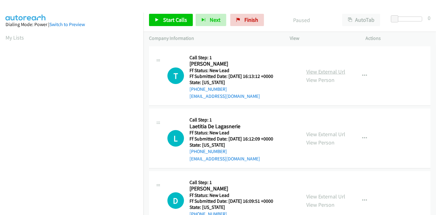
click at [317, 74] on link "View External Url" at bounding box center [325, 71] width 39 height 7
click at [316, 132] on link "View External Url" at bounding box center [325, 134] width 39 height 7
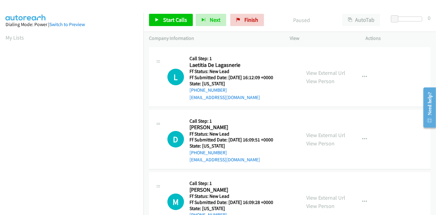
scroll to position [68, 0]
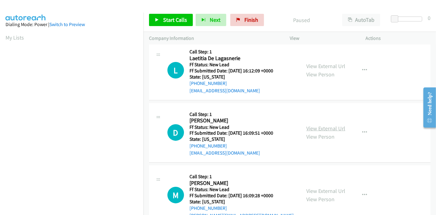
click at [307, 127] on link "View External Url" at bounding box center [325, 128] width 39 height 7
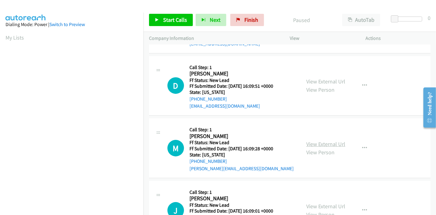
scroll to position [136, 0]
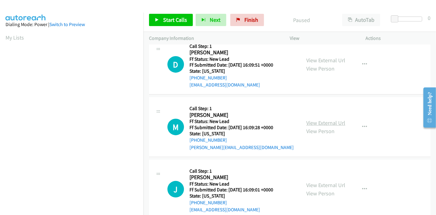
click at [321, 125] on link "View External Url" at bounding box center [325, 122] width 39 height 7
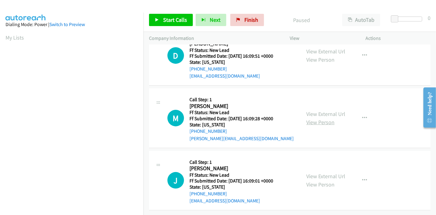
scroll to position [149, 0]
click at [313, 173] on link "View External Url" at bounding box center [325, 176] width 39 height 7
drag, startPoint x: 169, startPoint y: 16, endPoint x: 169, endPoint y: 28, distance: 12.3
click at [169, 16] on span "Start Calls" at bounding box center [175, 19] width 24 height 7
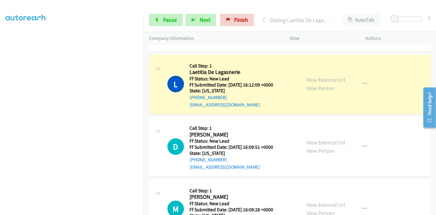
scroll to position [68, 0]
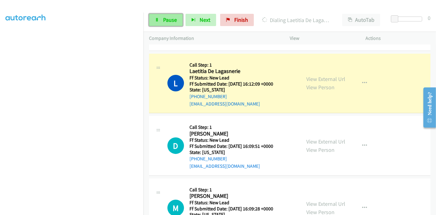
click at [165, 17] on span "Pause" at bounding box center [170, 19] width 14 height 7
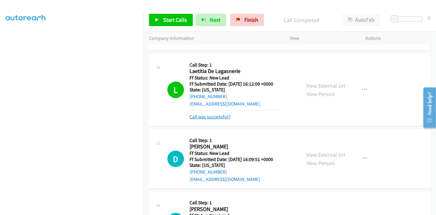
click at [219, 116] on link "Call was successful?" at bounding box center [209, 117] width 41 height 6
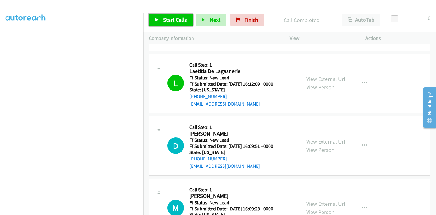
click at [170, 22] on span "Start Calls" at bounding box center [175, 19] width 24 height 7
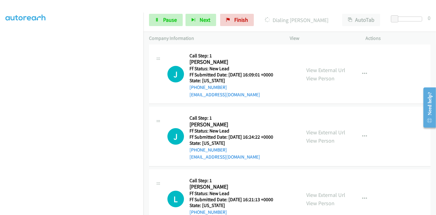
scroll to position [311, 0]
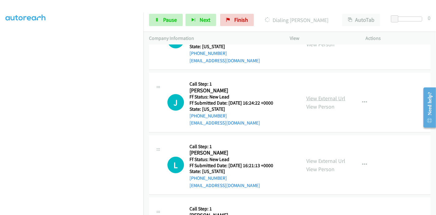
click at [324, 99] on link "View External Url" at bounding box center [325, 98] width 39 height 7
click at [307, 158] on link "View External Url" at bounding box center [325, 160] width 39 height 7
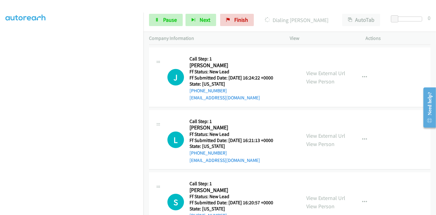
scroll to position [362, 0]
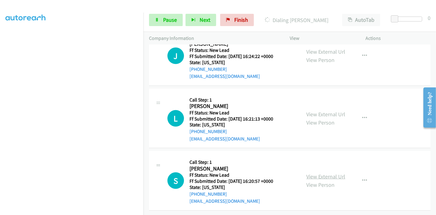
click at [316, 173] on link "View External Url" at bounding box center [325, 176] width 39 height 7
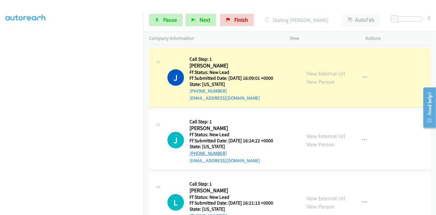
scroll to position [239, 0]
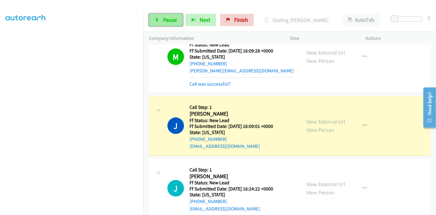
click at [153, 20] on link "Pause" at bounding box center [166, 20] width 34 height 12
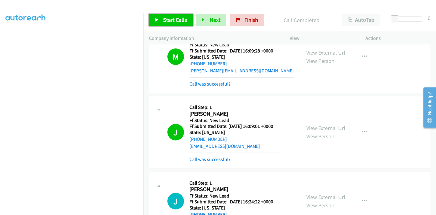
click at [167, 16] on link "Start Calls" at bounding box center [171, 20] width 44 height 12
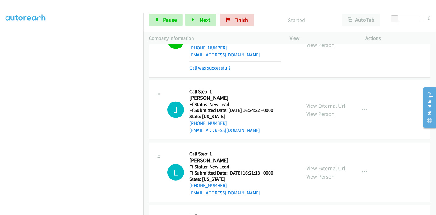
scroll to position [341, 0]
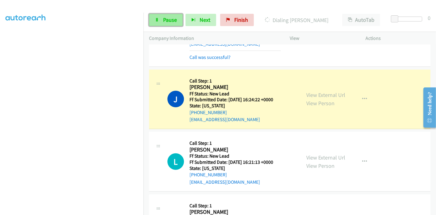
click at [154, 20] on link "Pause" at bounding box center [166, 20] width 34 height 12
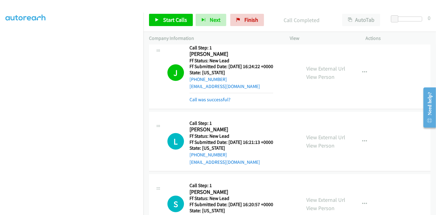
scroll to position [409, 0]
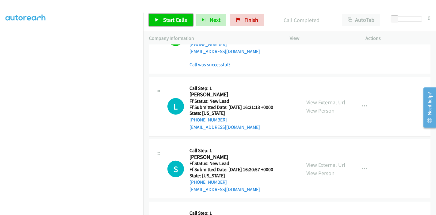
click at [166, 23] on span "Start Calls" at bounding box center [175, 19] width 24 height 7
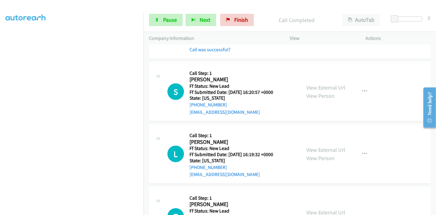
scroll to position [499, 0]
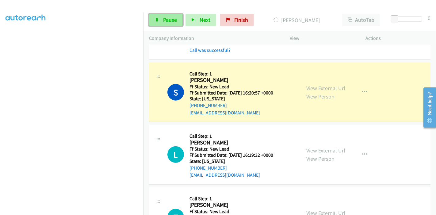
click at [162, 19] on link "Pause" at bounding box center [166, 20] width 34 height 12
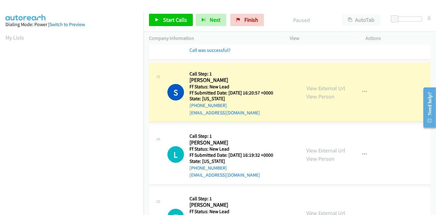
scroll to position [129, 0]
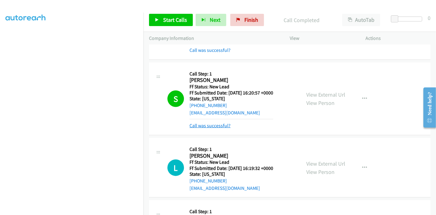
click at [219, 126] on link "Call was successful?" at bounding box center [209, 126] width 41 height 6
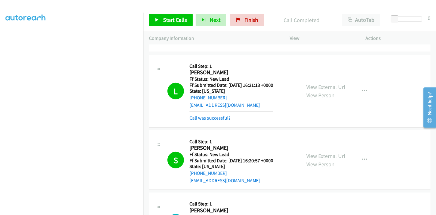
scroll to position [465, 0]
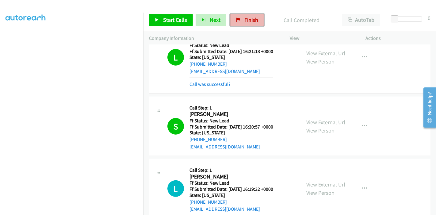
drag, startPoint x: 237, startPoint y: 20, endPoint x: 242, endPoint y: 23, distance: 5.8
click at [237, 20] on icon at bounding box center [238, 20] width 4 height 4
